Goal: Find specific page/section: Find specific page/section

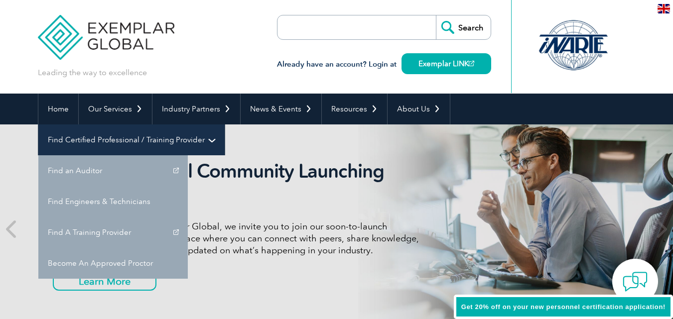
click at [225, 125] on link "Find Certified Professional / Training Provider" at bounding box center [131, 140] width 186 height 31
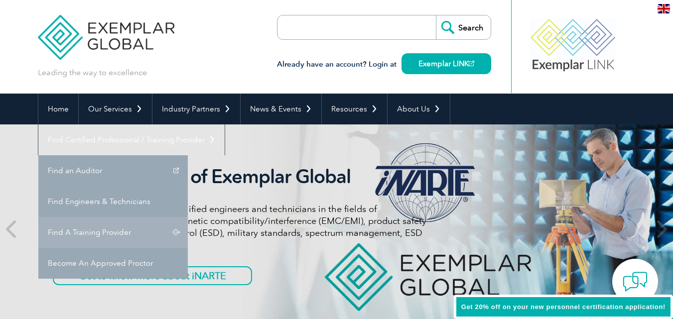
click at [188, 217] on link "Find A Training Provider" at bounding box center [112, 232] width 149 height 31
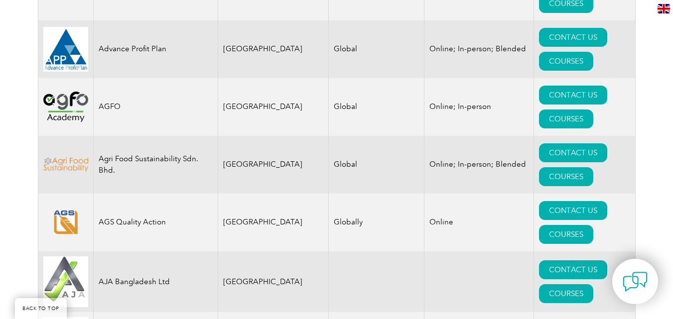
scroll to position [854, 0]
